Goal: Check status: Check status

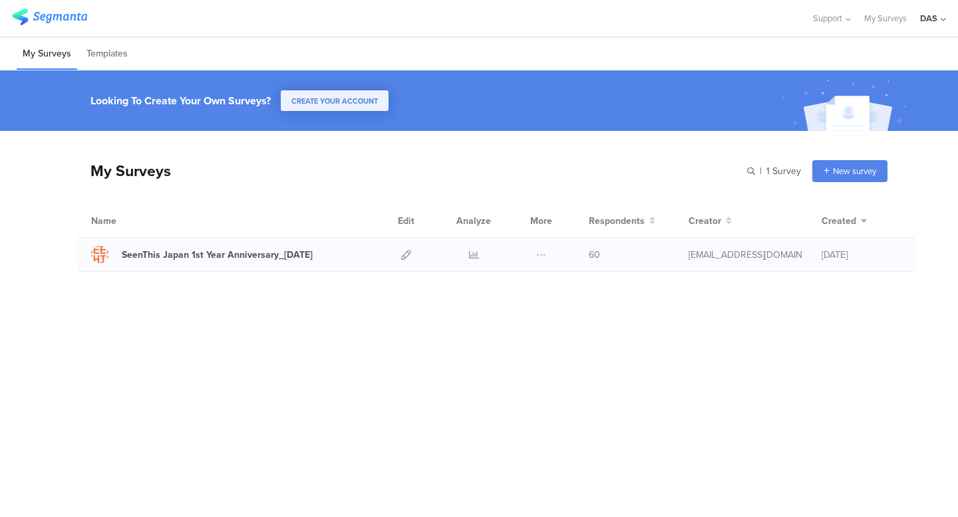
click at [602, 257] on div "60" at bounding box center [629, 255] width 80 height 14
click at [473, 257] on icon at bounding box center [474, 255] width 10 height 10
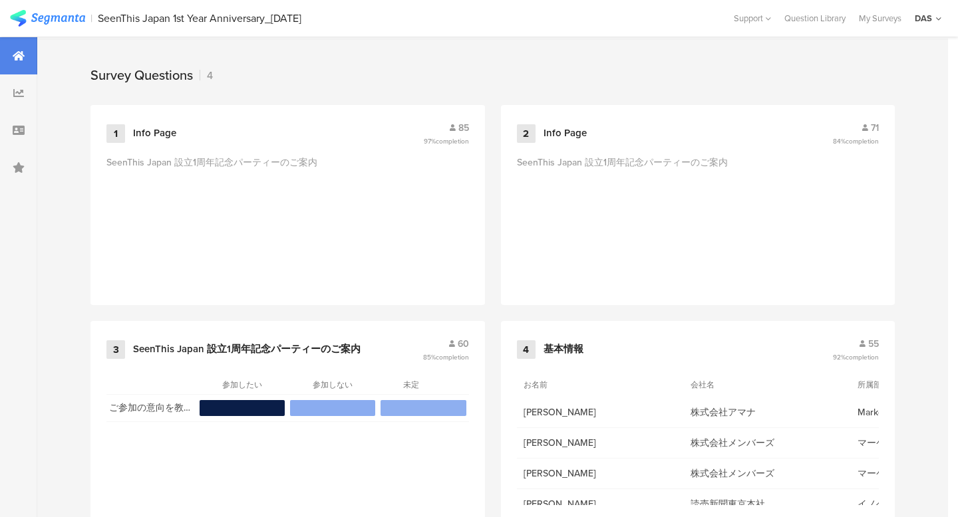
scroll to position [567, 0]
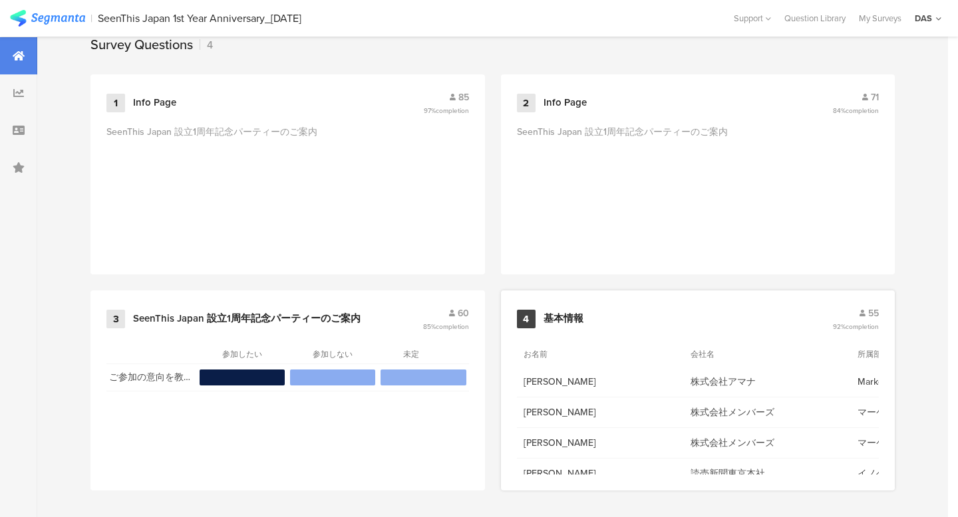
click at [869, 310] on span "55" at bounding box center [873, 314] width 11 height 14
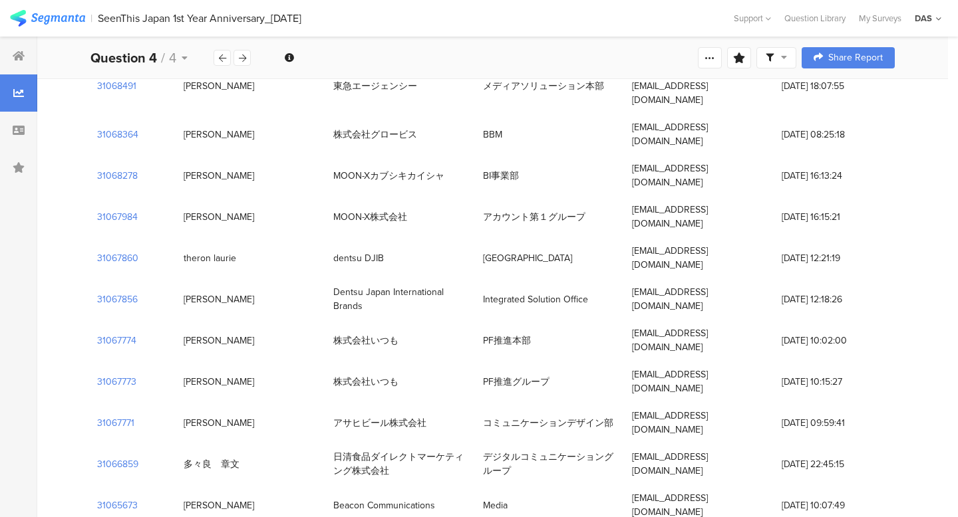
scroll to position [1587, 0]
